Goal: Transaction & Acquisition: Obtain resource

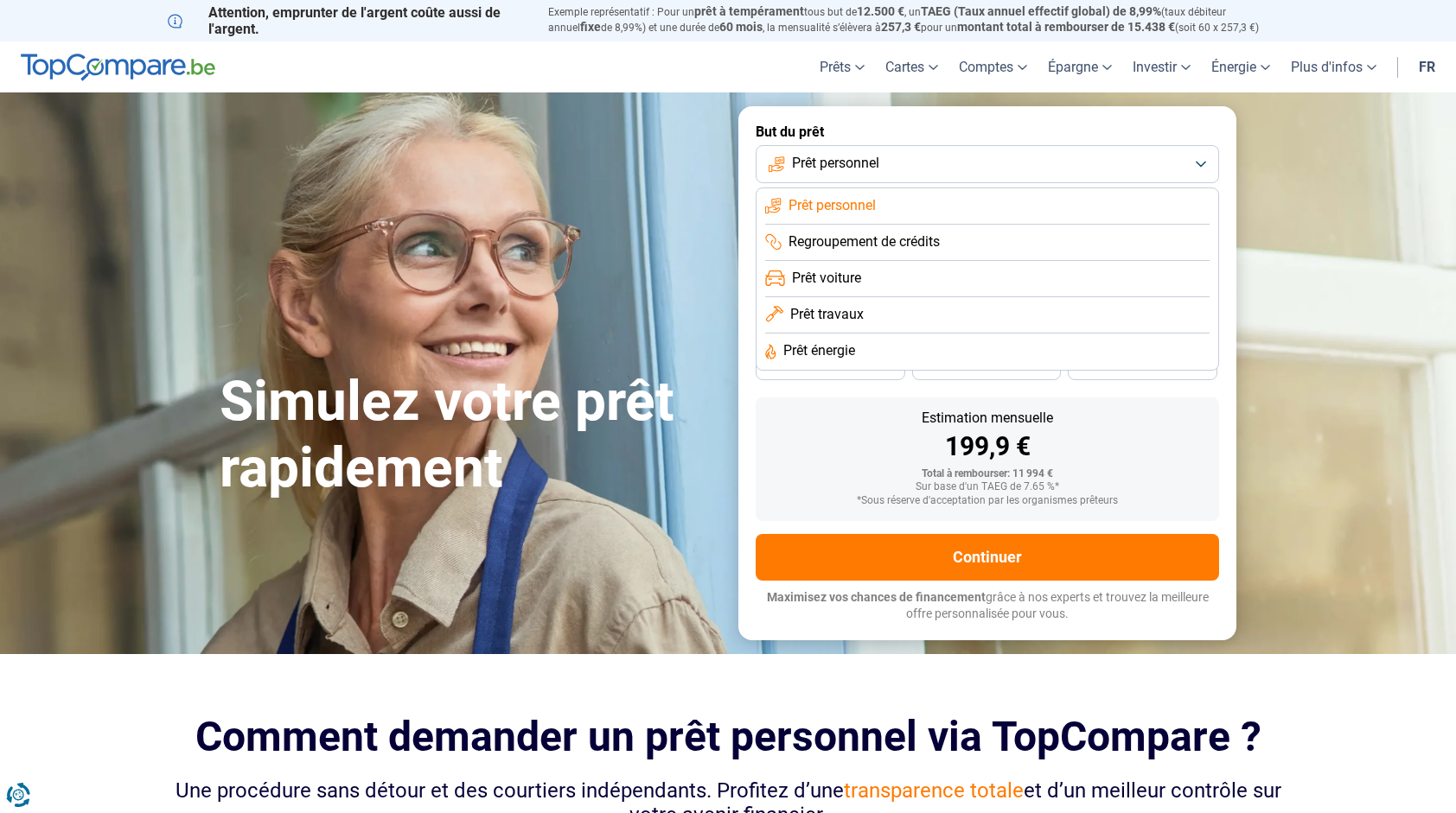
click at [1185, 133] on label "But du prêt" at bounding box center [987, 131] width 464 height 17
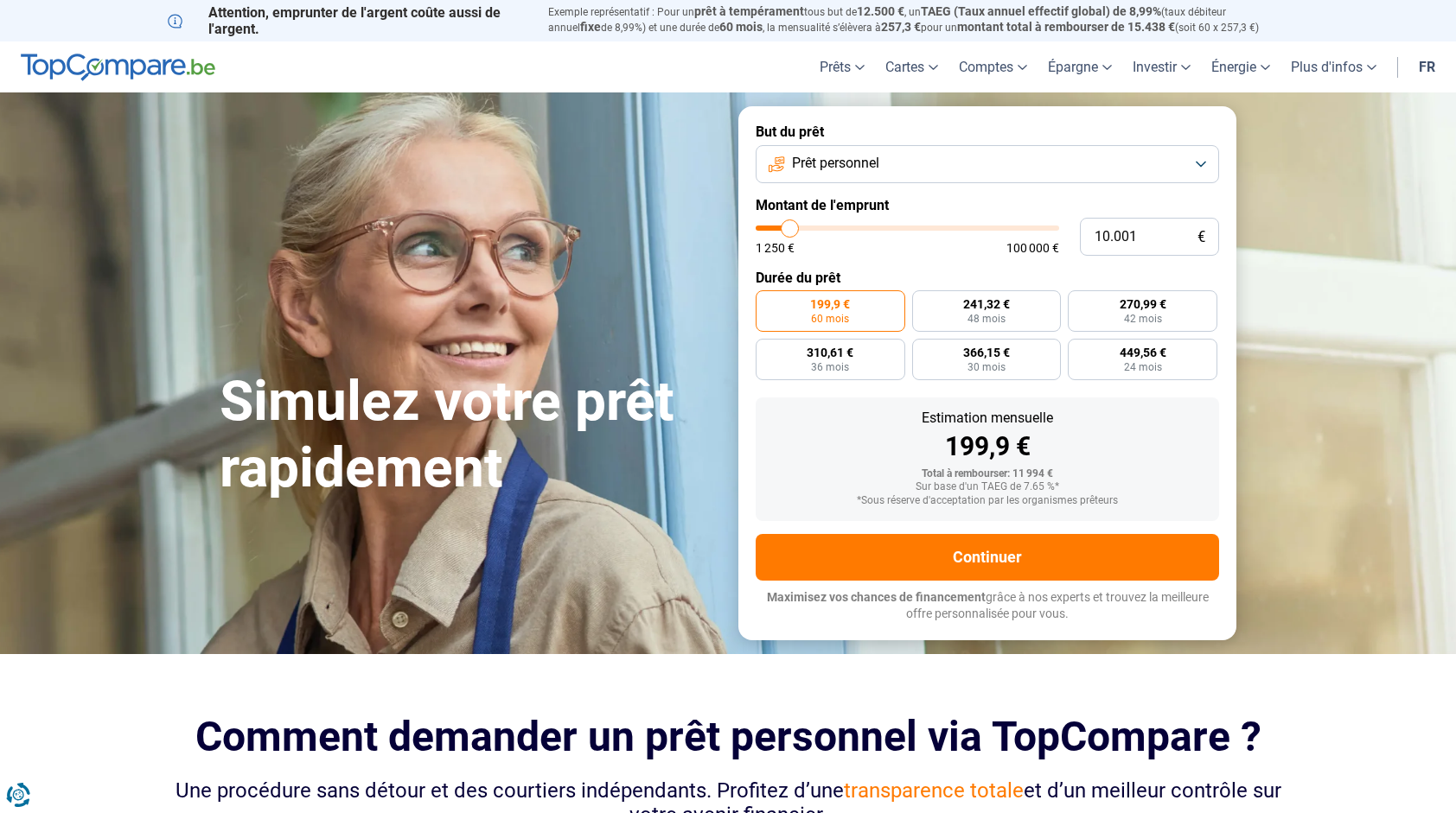
click at [987, 174] on button "Prêt personnel" at bounding box center [987, 164] width 464 height 38
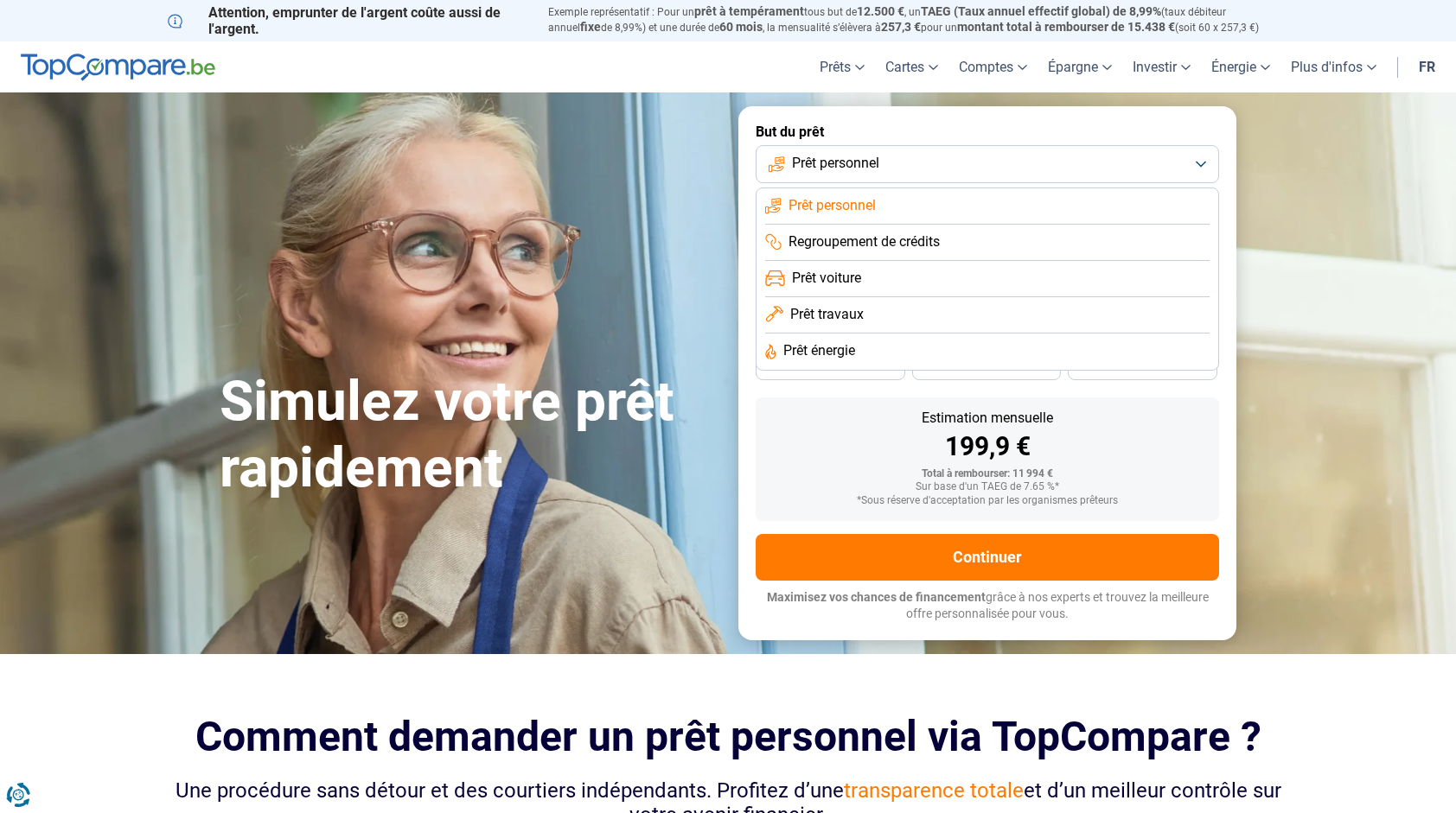
click at [940, 134] on label "But du prêt" at bounding box center [987, 131] width 464 height 17
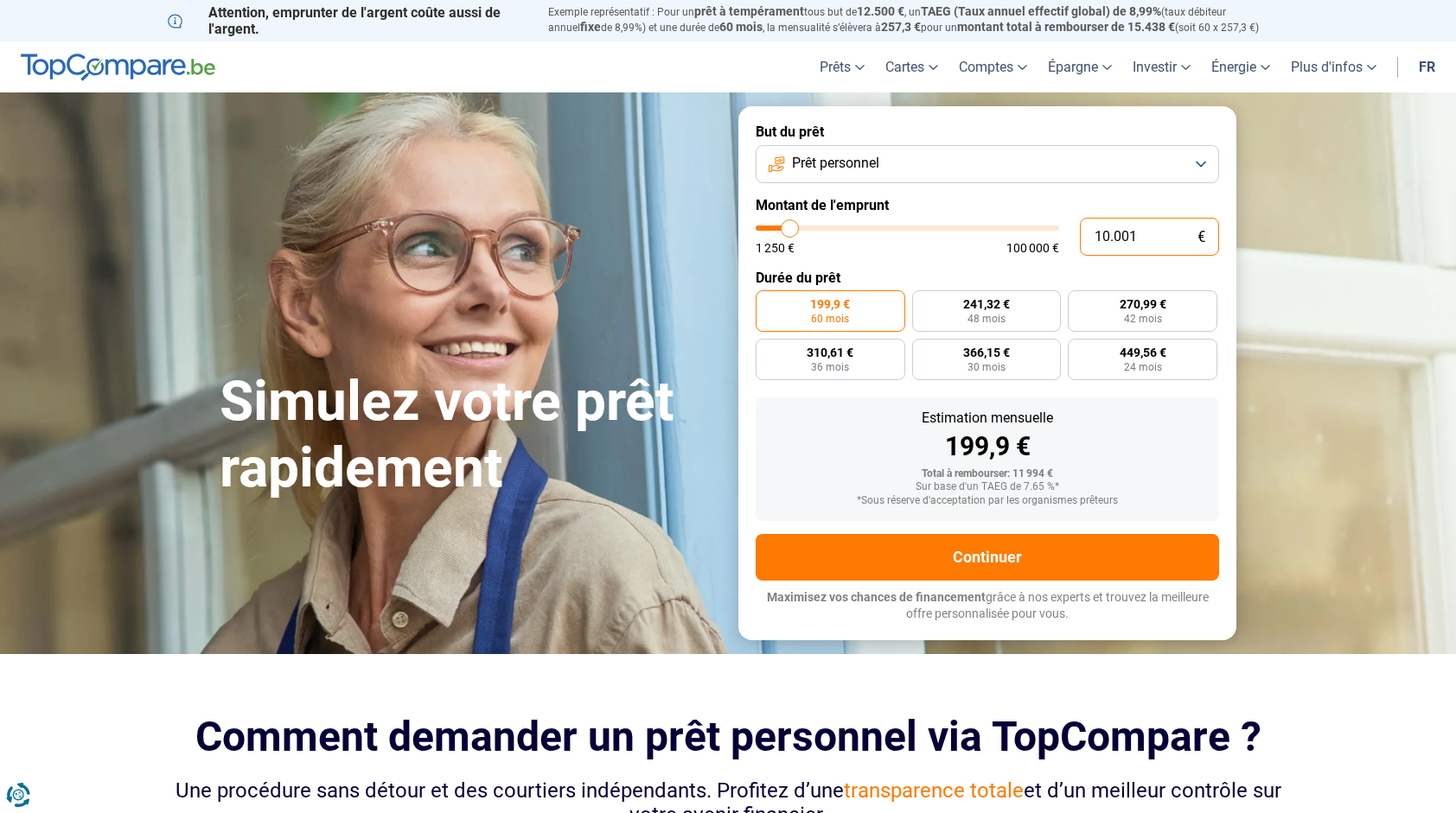
click at [1140, 233] on input "10.001" at bounding box center [1149, 236] width 139 height 38
drag, startPoint x: 1157, startPoint y: 237, endPoint x: 1015, endPoint y: 233, distance: 142.1
click at [1019, 233] on div "10.001 € 1 250 € 100 000 €" at bounding box center [987, 236] width 464 height 38
type input "10000"
radio input "true"
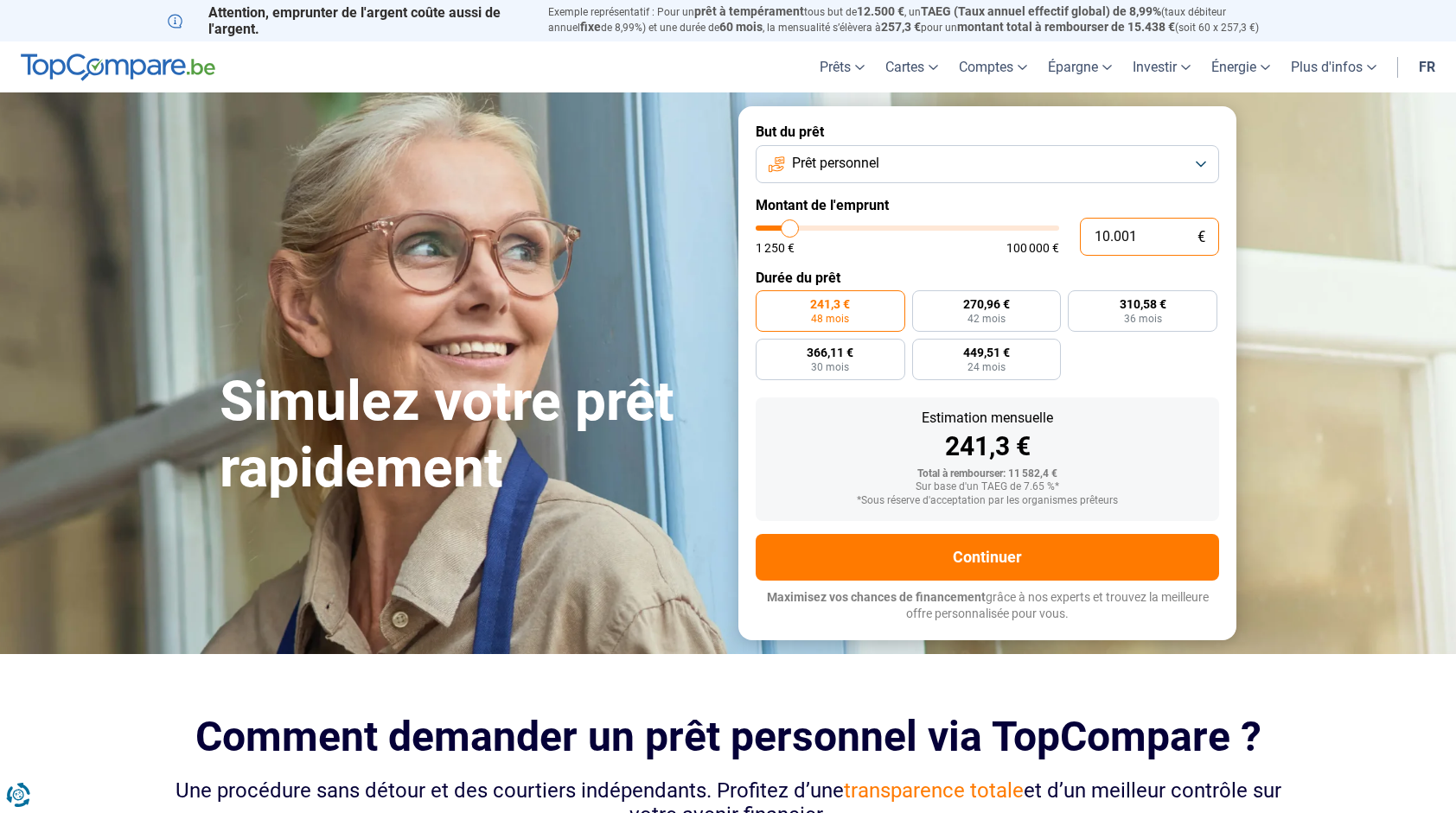
type input "1"
type input "1250"
type input "17"
type input "1250"
type input "175"
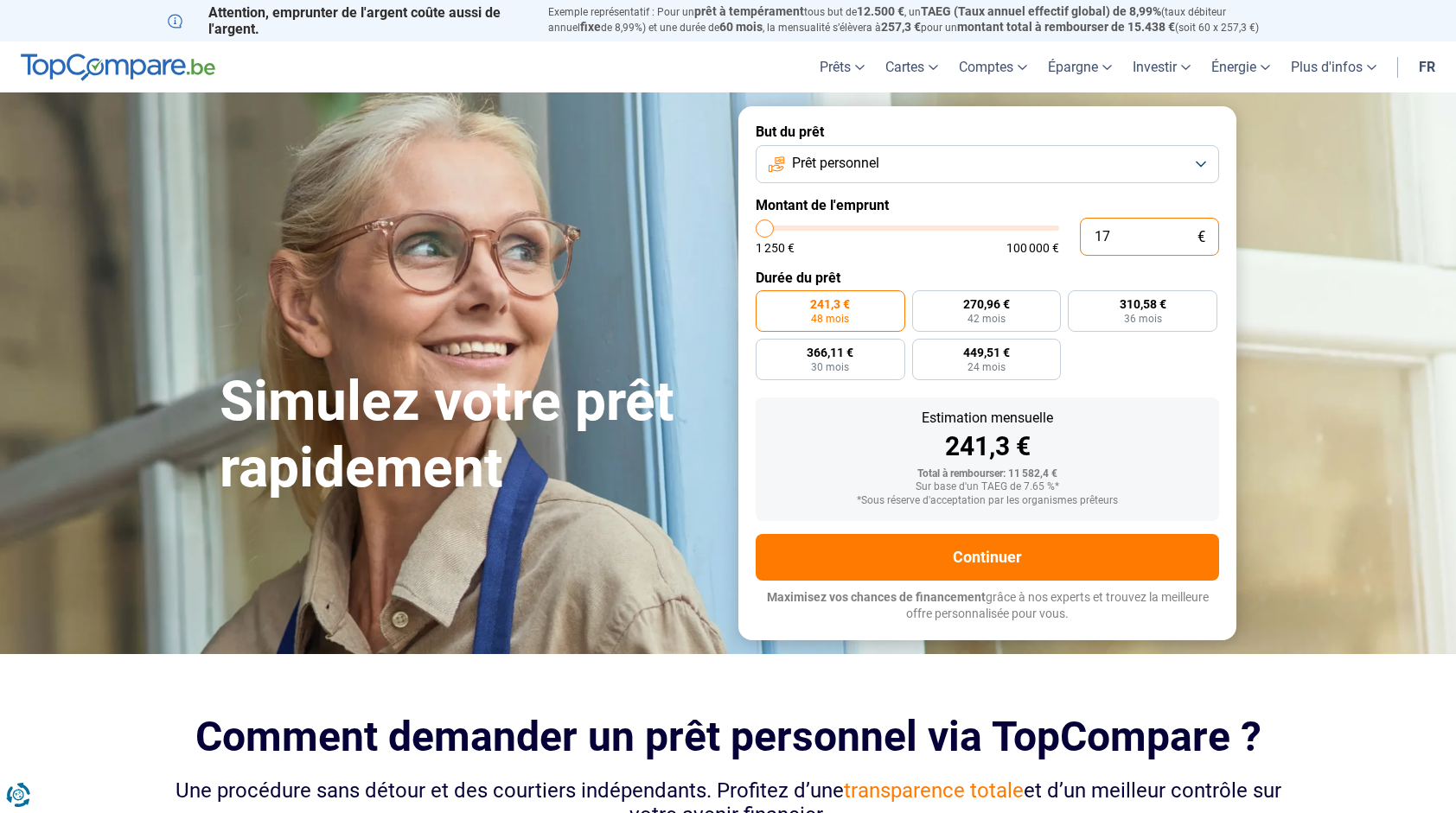
type input "1250"
type input "1.750"
type input "1750"
type input "17.500"
type input "17500"
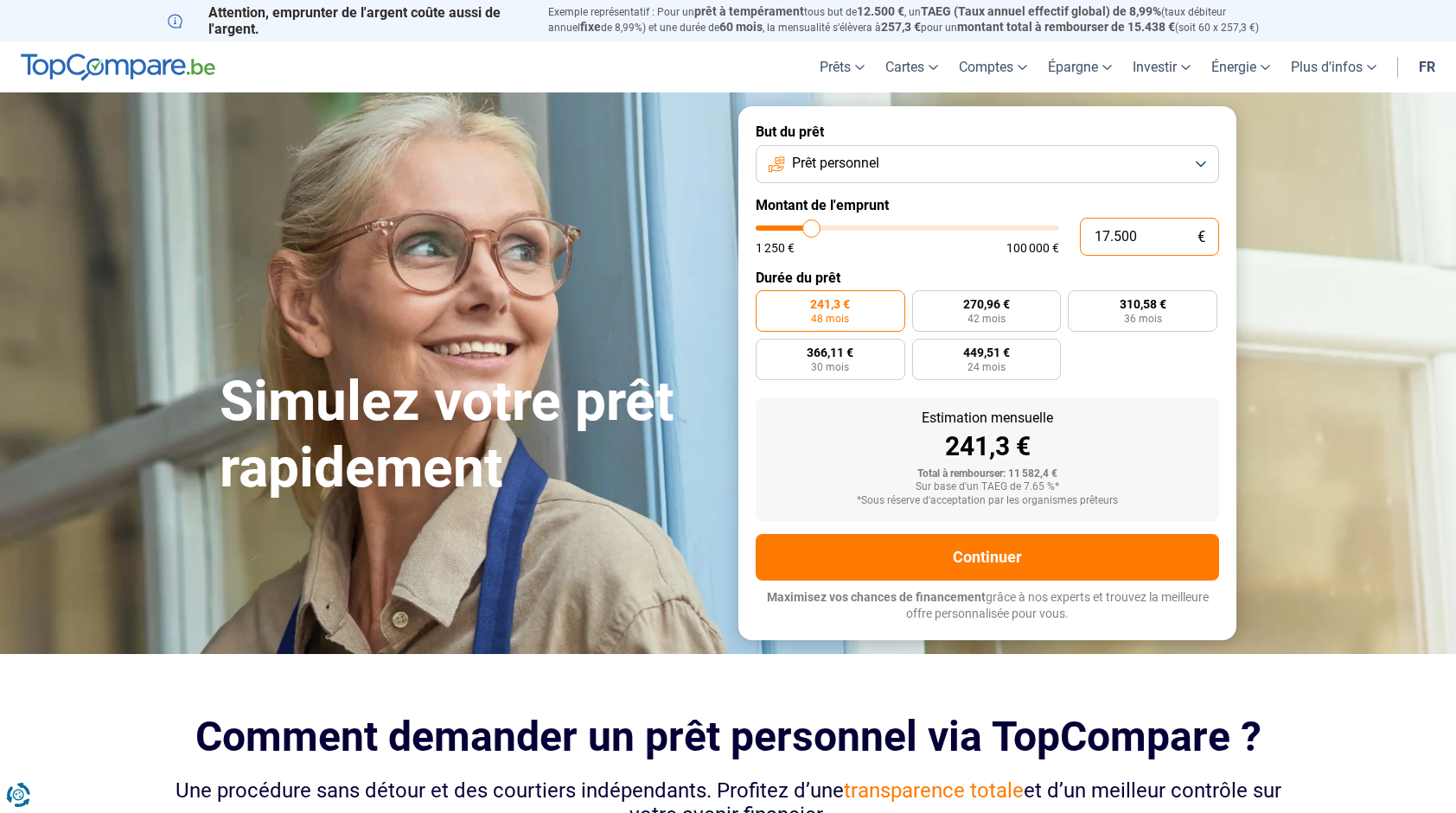
type input "175.000"
type input "100000"
type input "100.000"
type input "100000"
radio input "false"
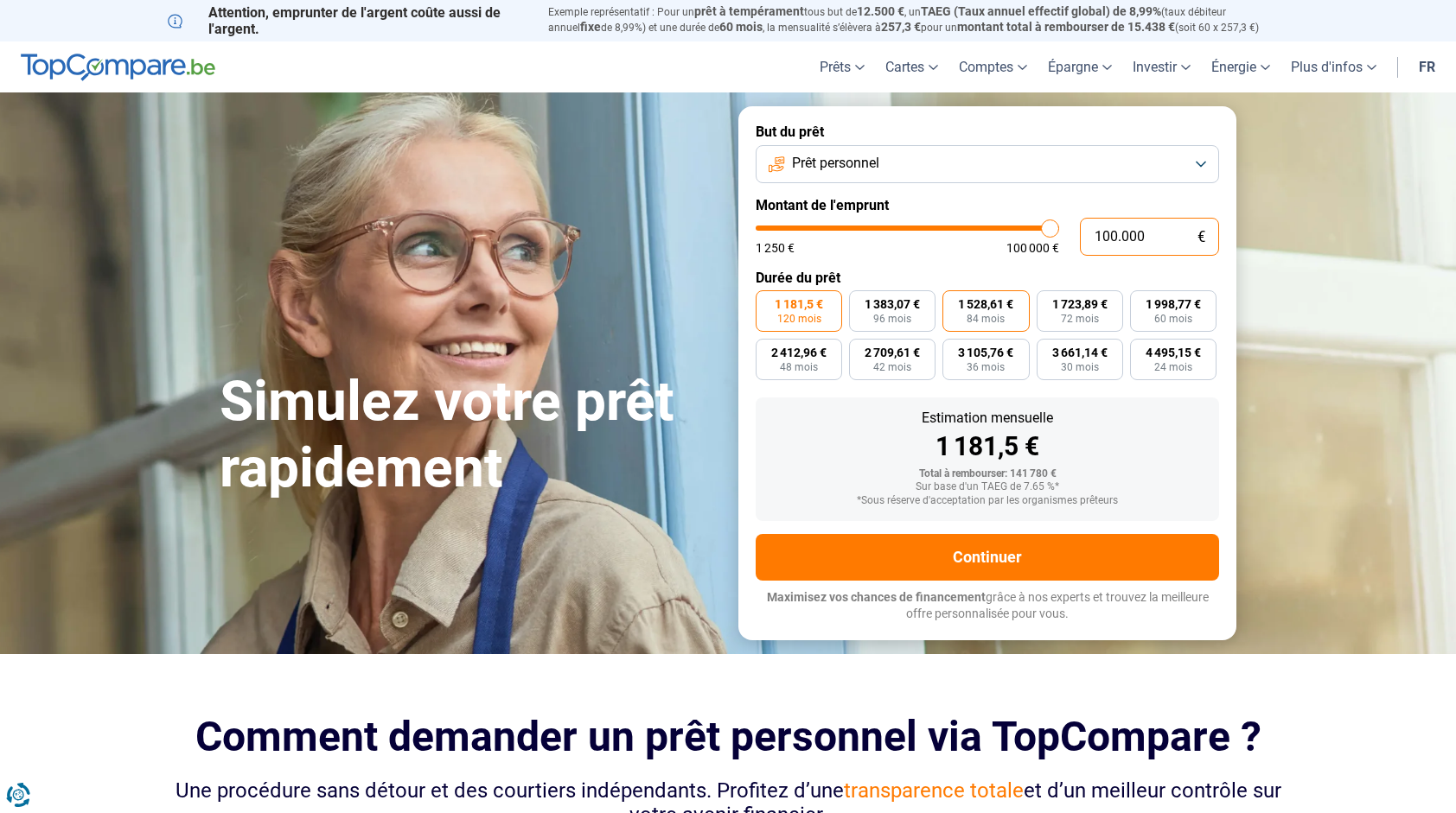
type input "100.000"
click at [1003, 314] on span "84 mois" at bounding box center [985, 319] width 38 height 11
click at [954, 301] on input "1 528,61 € 84 mois" at bounding box center [947, 296] width 11 height 11
radio input "true"
click at [1140, 232] on input "100.000" at bounding box center [1149, 236] width 139 height 38
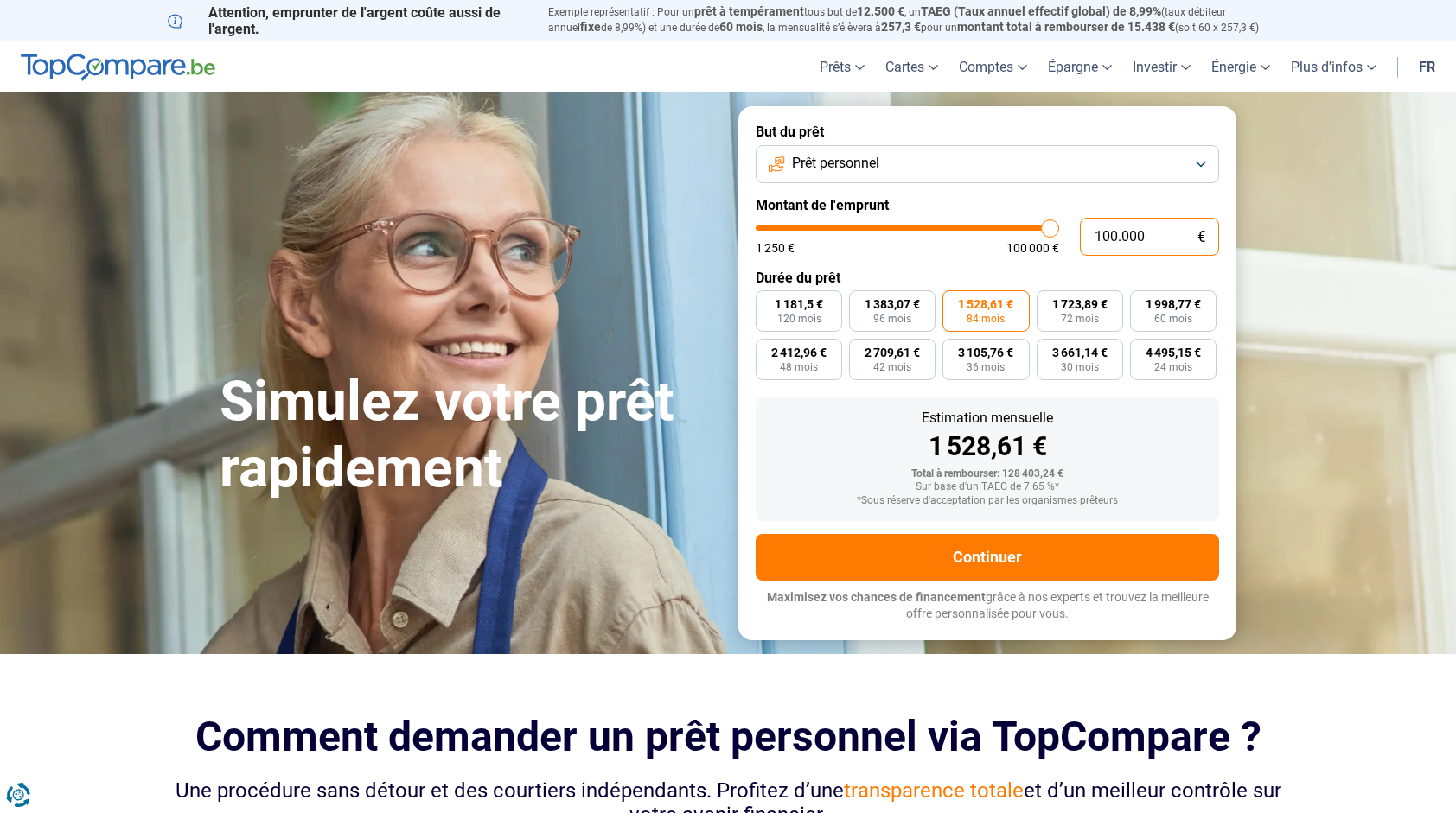
drag, startPoint x: 1155, startPoint y: 239, endPoint x: 1021, endPoint y: 231, distance: 134.2
click at [1021, 231] on div "100.000 € 1 250 € 100 000 €" at bounding box center [987, 236] width 464 height 38
type input "1"
type input "1250"
type input "17"
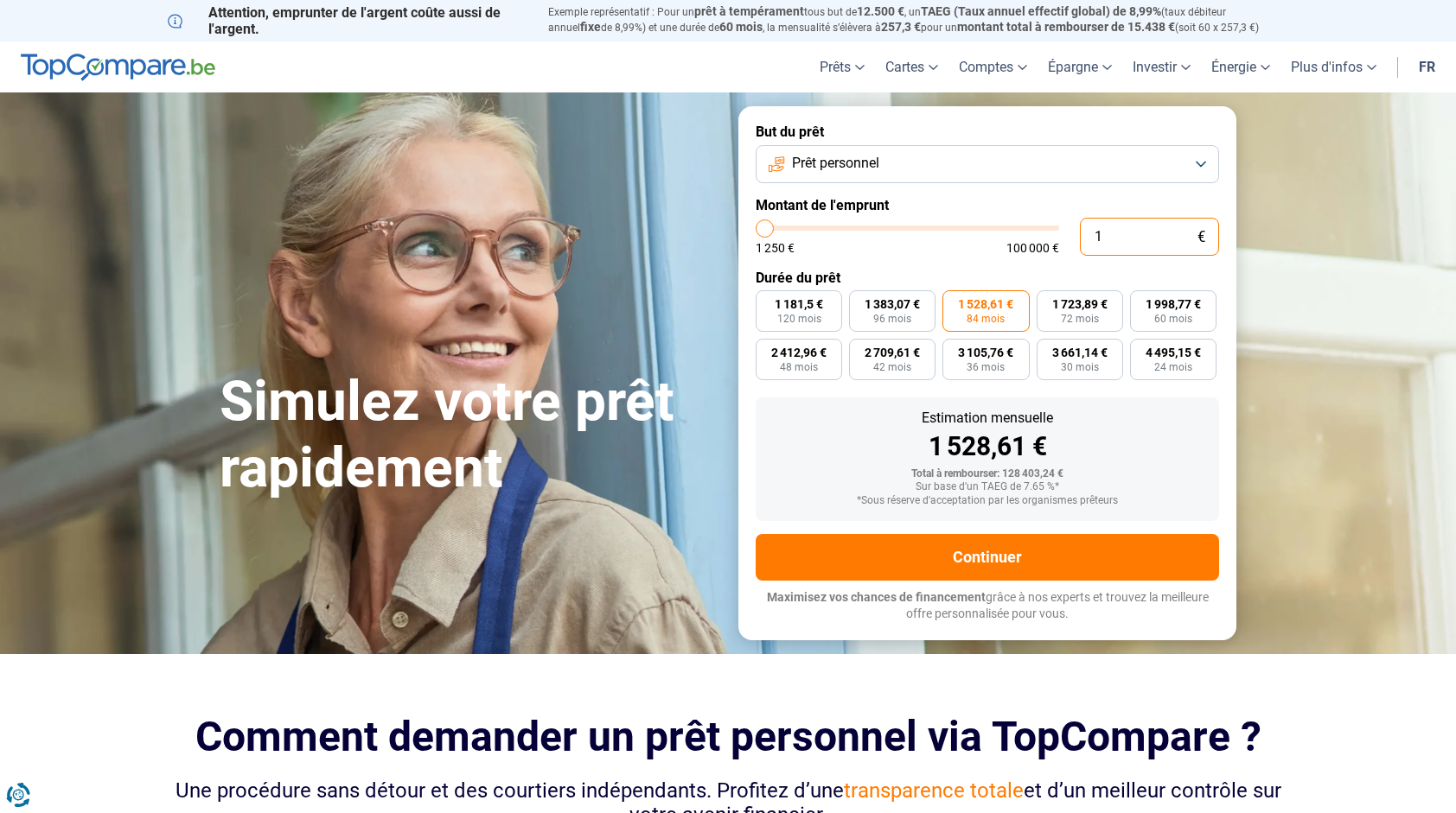
type input "1250"
type input "175"
type input "1250"
type input "1.750"
type input "1750"
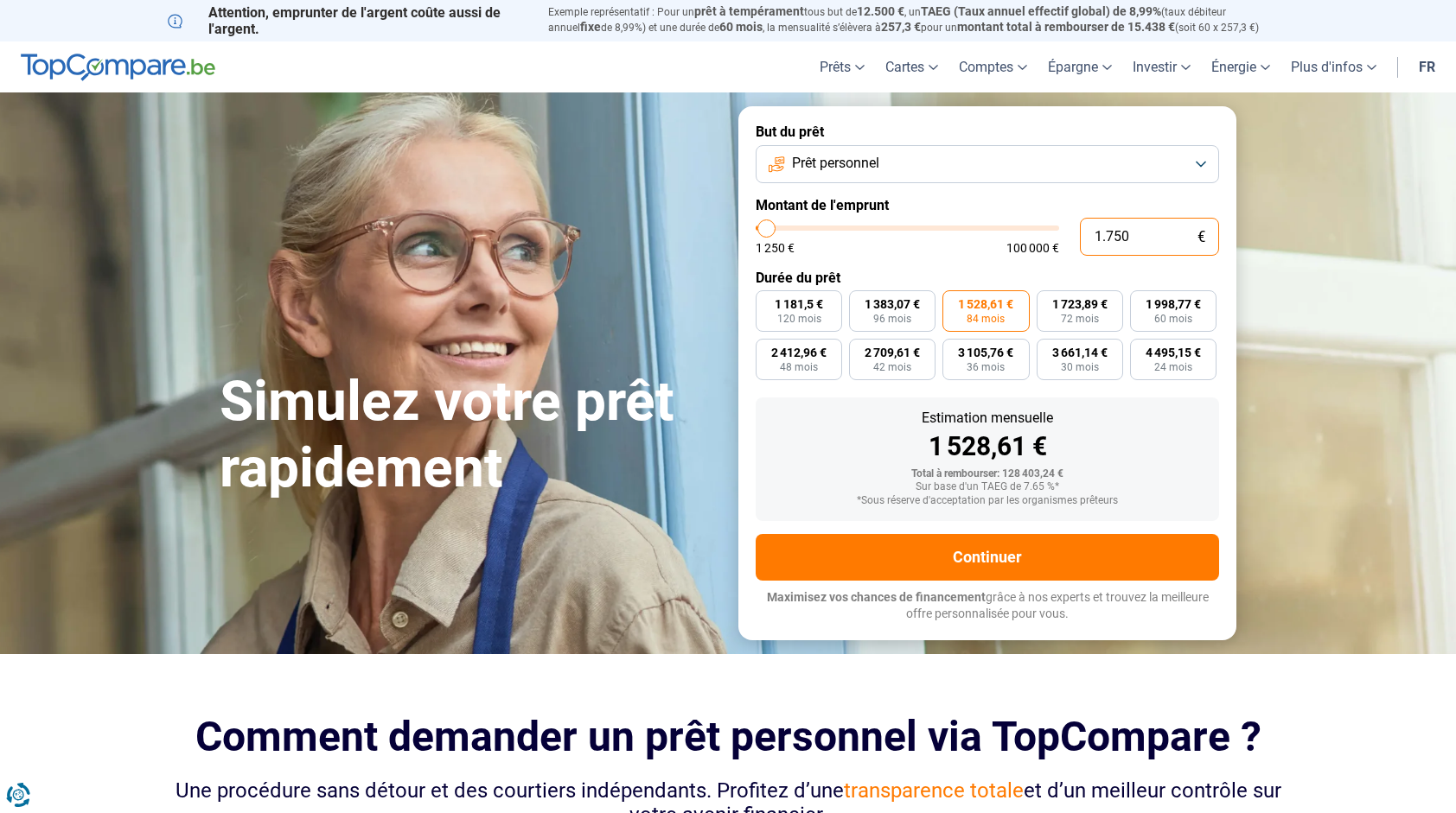
type input "17.500"
type input "17500"
type input "175.000"
type input "100000"
type input "100.000"
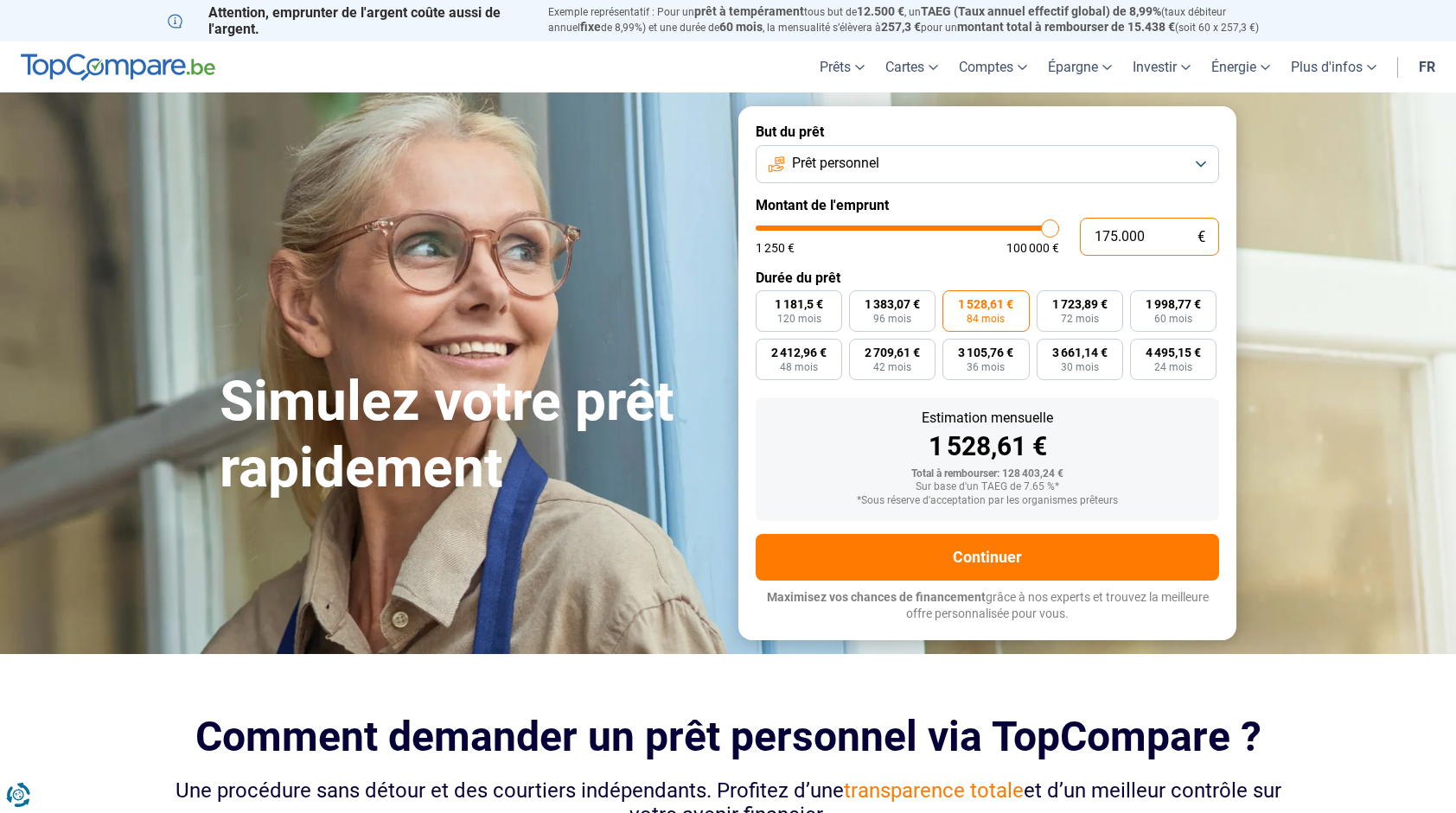
type input "100000"
drag, startPoint x: 998, startPoint y: 491, endPoint x: 1014, endPoint y: 491, distance: 16.0
click at [1014, 491] on div "Sur base d'un TAEG de 7.65 %*" at bounding box center [987, 487] width 435 height 12
drag, startPoint x: 1014, startPoint y: 491, endPoint x: 1013, endPoint y: 460, distance: 31.0
click at [1013, 460] on div "1 528,61 €" at bounding box center [987, 446] width 435 height 26
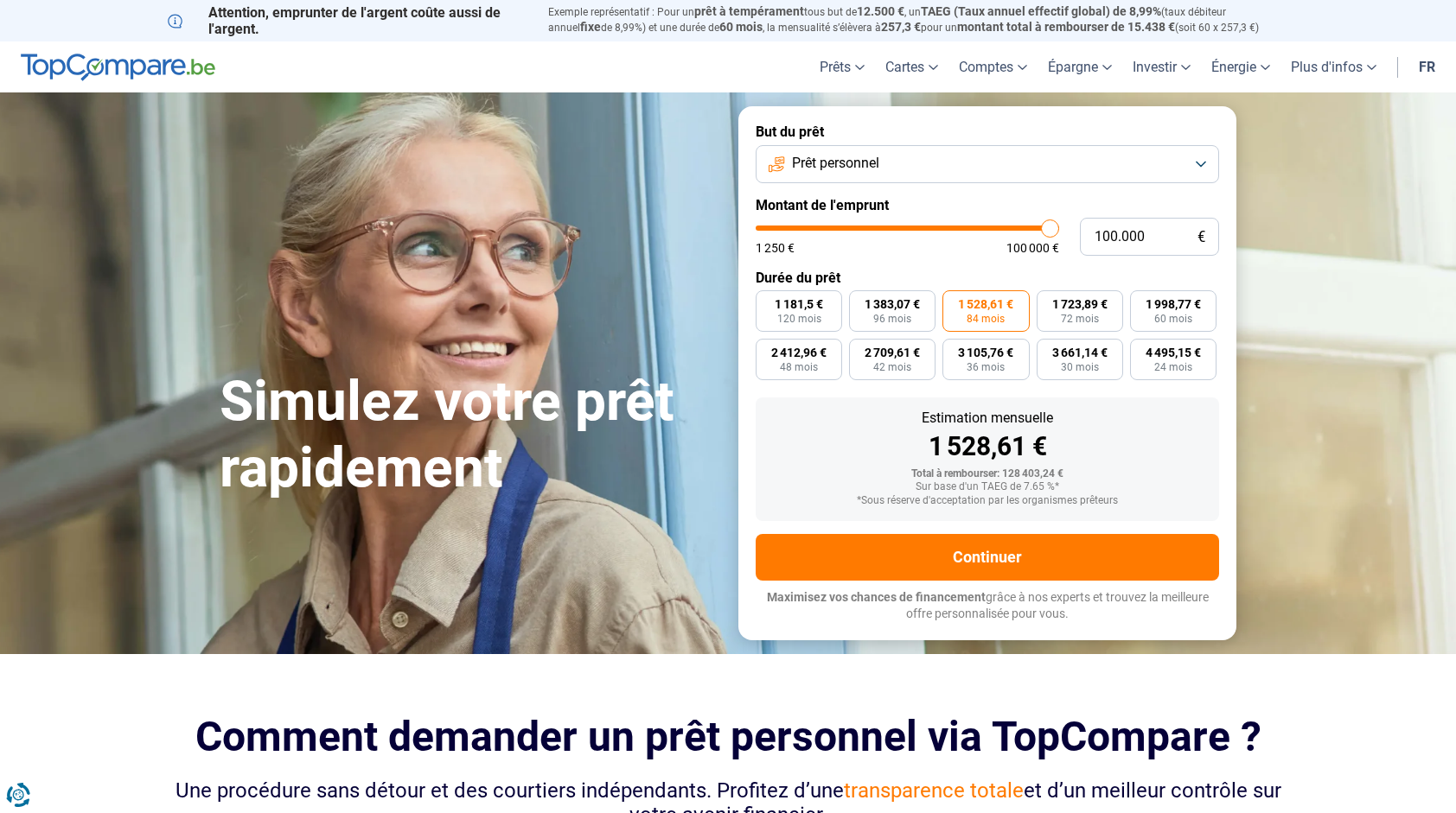
click at [1101, 158] on button "Prêt personnel" at bounding box center [987, 164] width 464 height 38
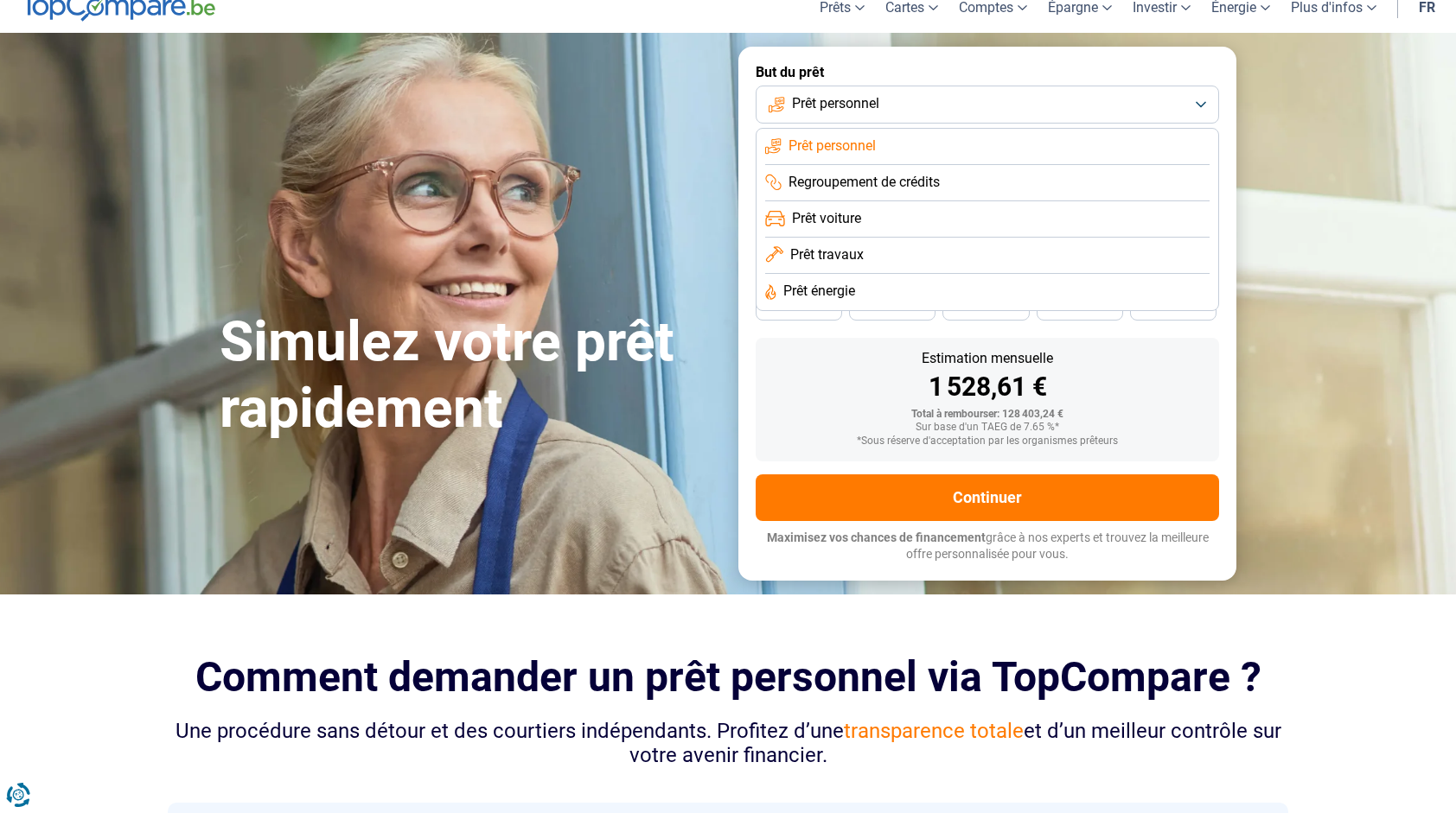
scroll to position [86, 0]
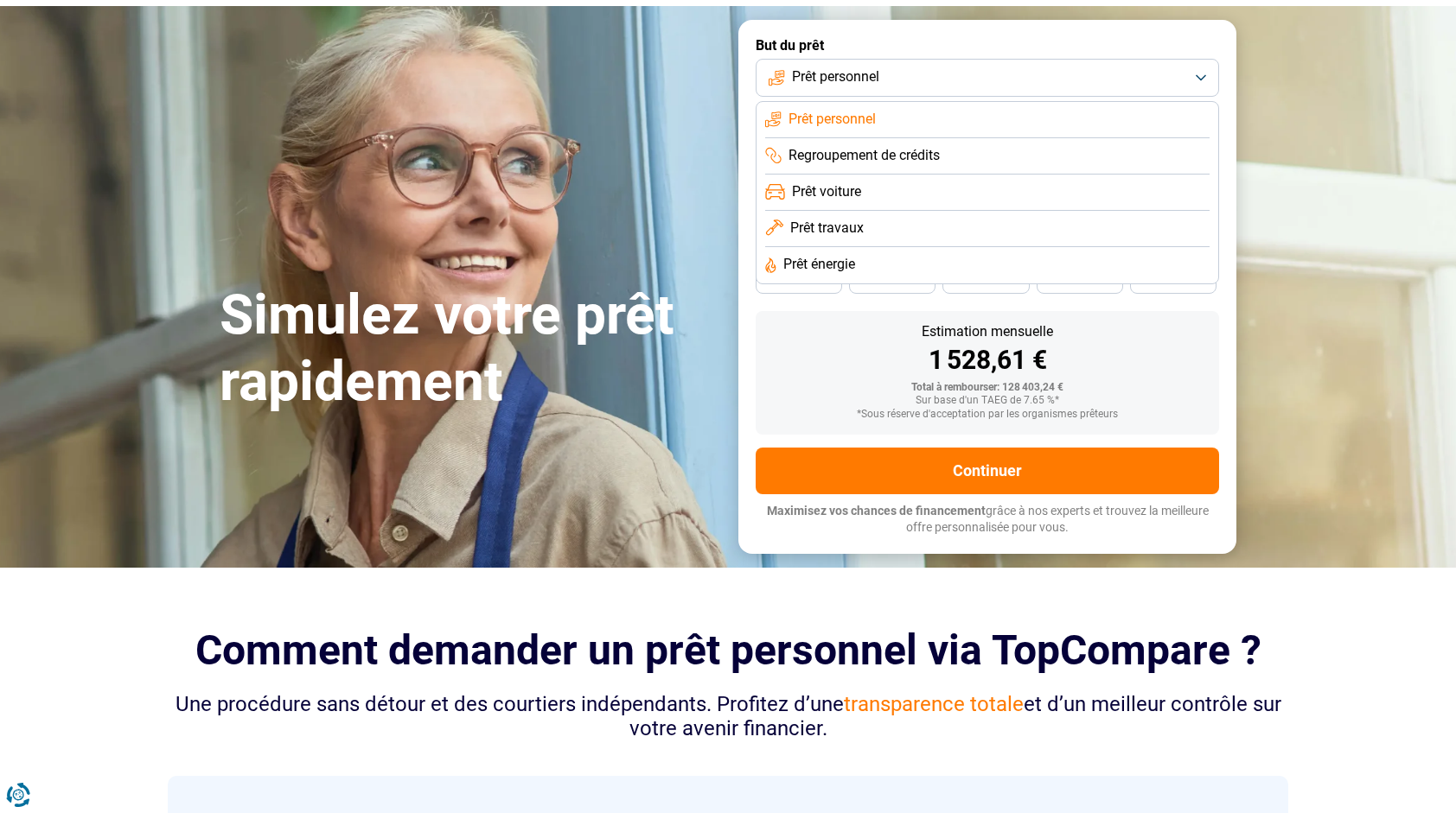
click at [862, 229] on span "Prêt travaux" at bounding box center [826, 228] width 73 height 19
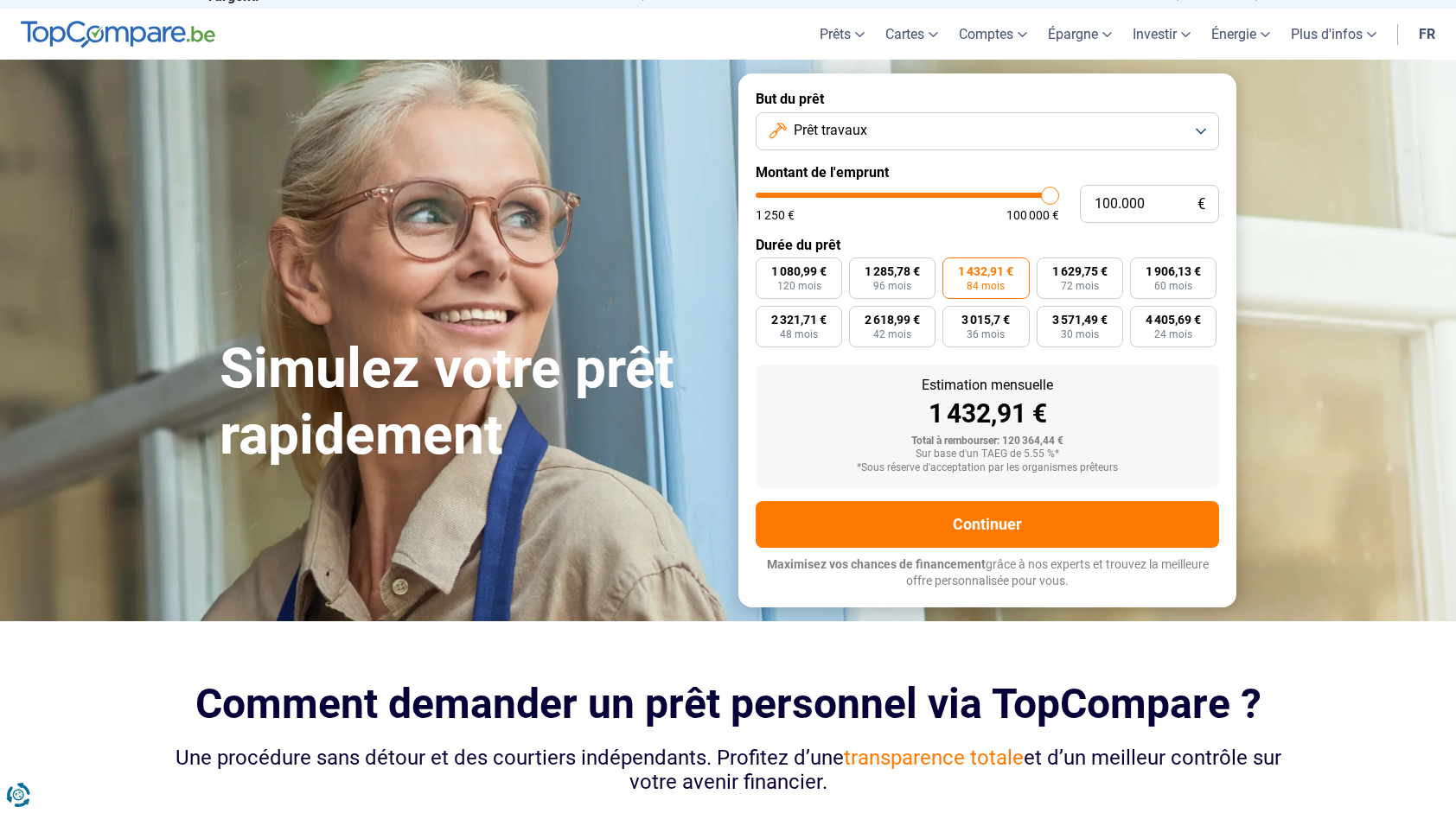
scroll to position [0, 0]
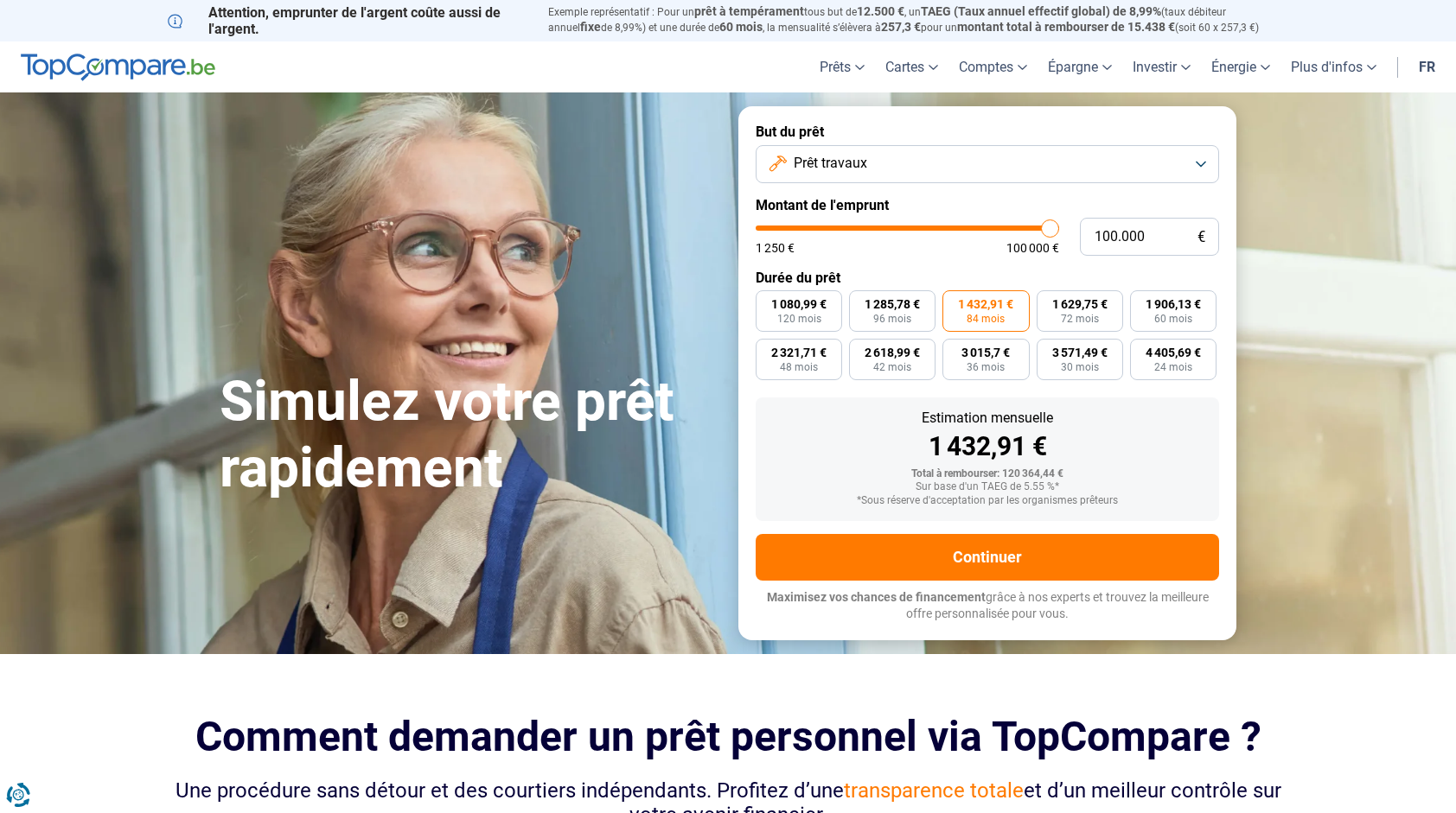
click at [949, 152] on button "Prêt travaux" at bounding box center [987, 164] width 464 height 38
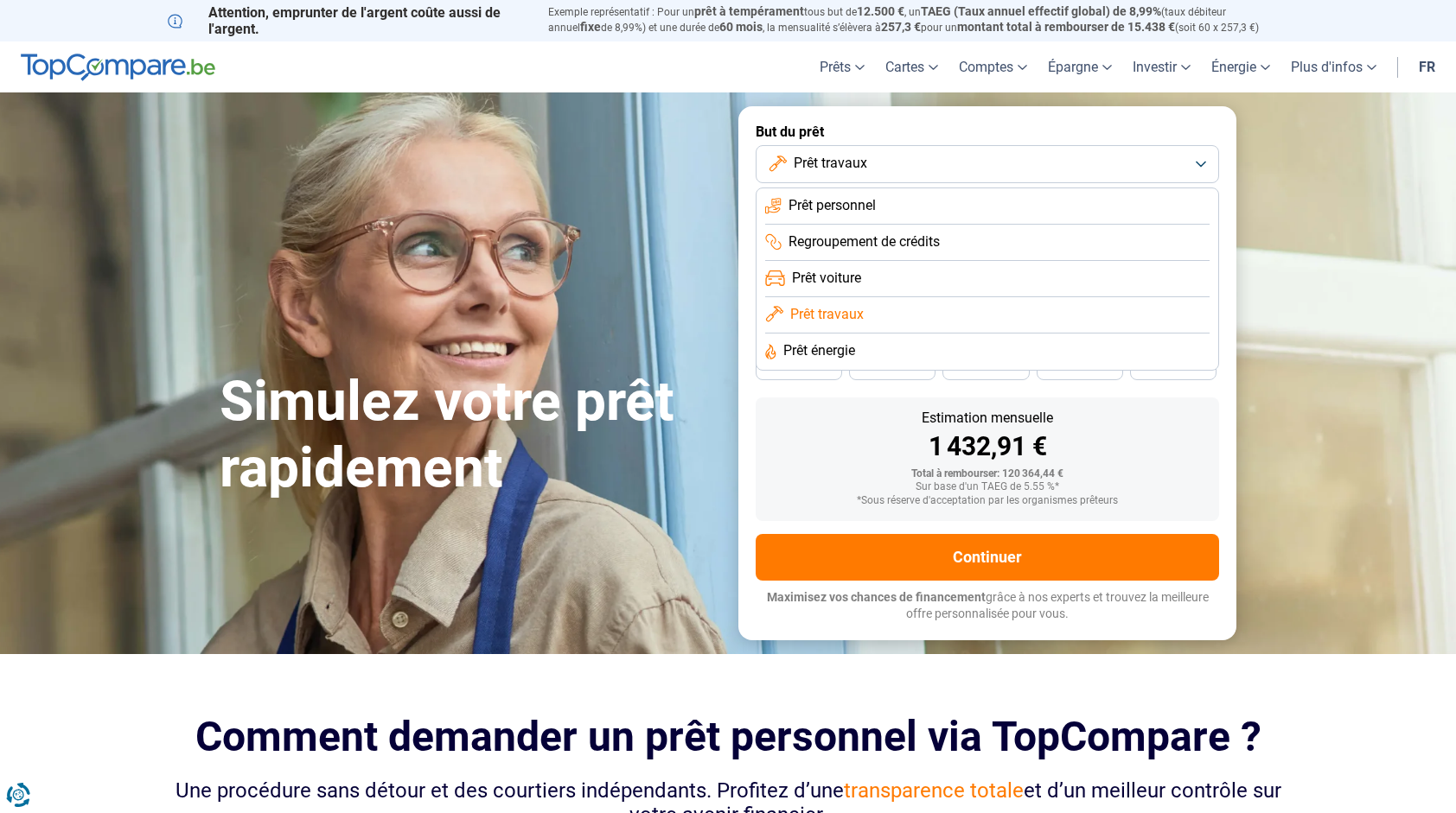
click at [952, 117] on form "But du prêt Prêt travaux Prêt personnel Regroupement de crédits Prêt voiture Pr…" at bounding box center [987, 373] width 498 height 533
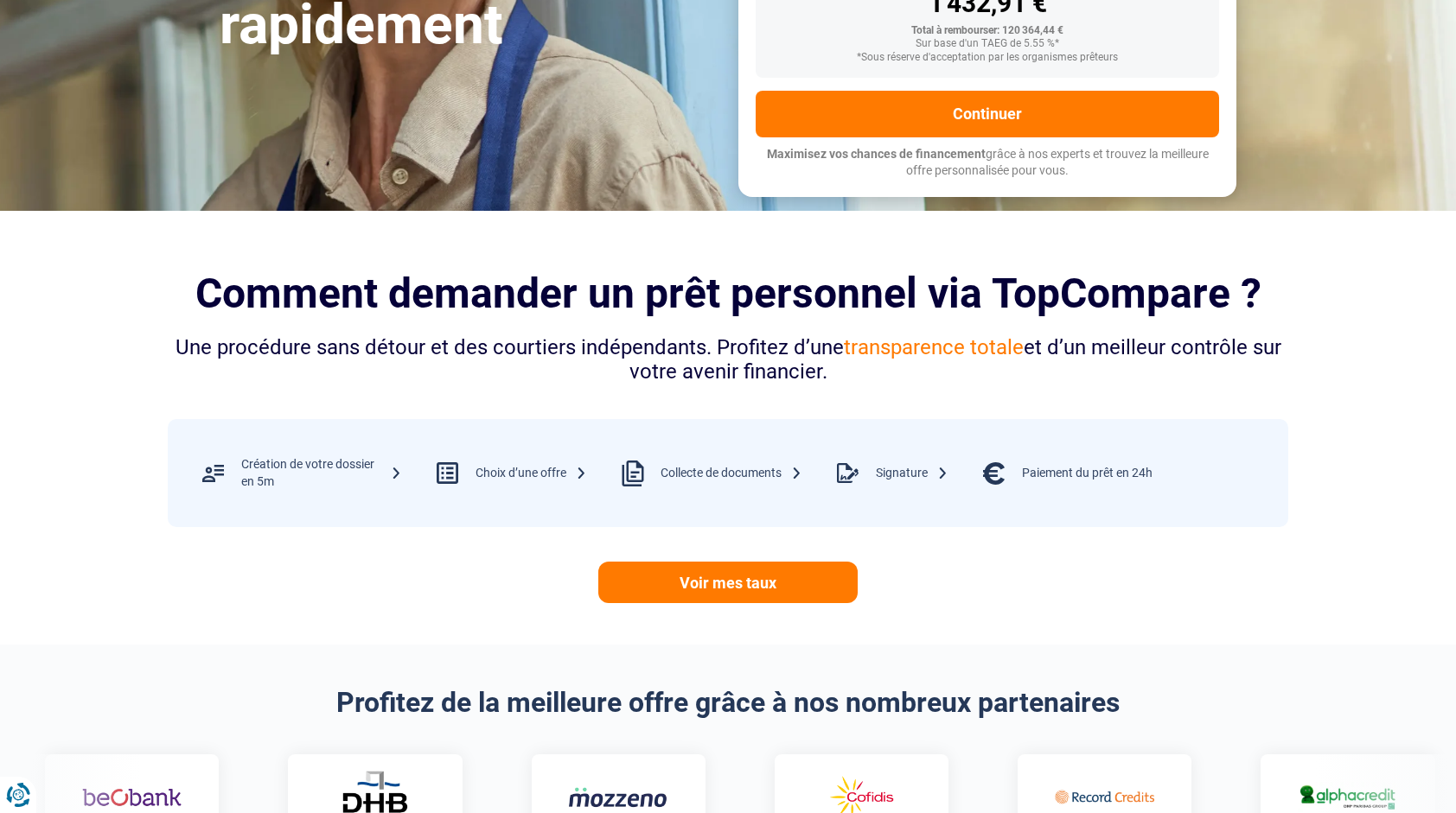
scroll to position [432, 0]
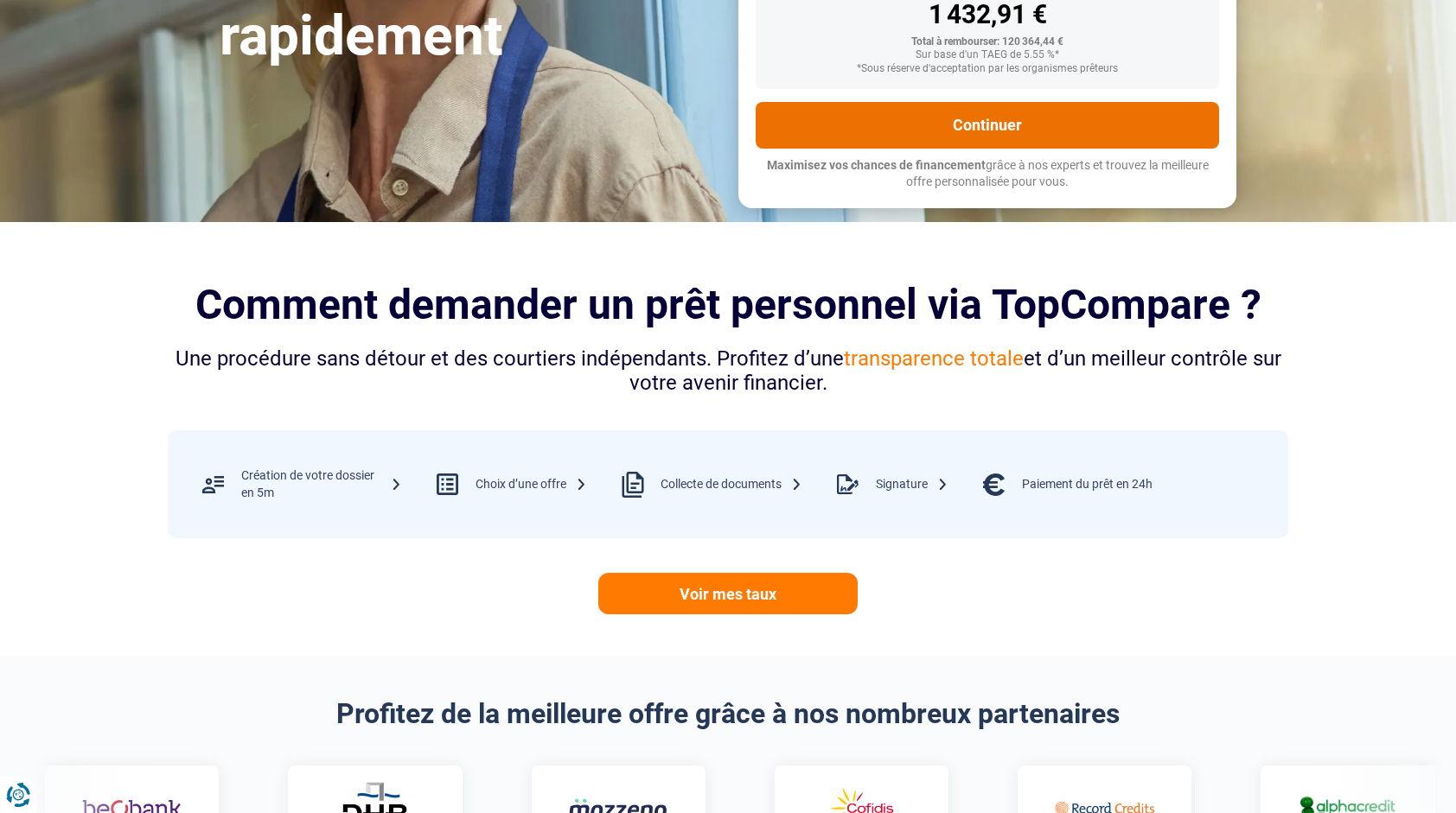
click at [999, 142] on button "Continuer" at bounding box center [987, 125] width 464 height 47
